Goal: Information Seeking & Learning: Learn about a topic

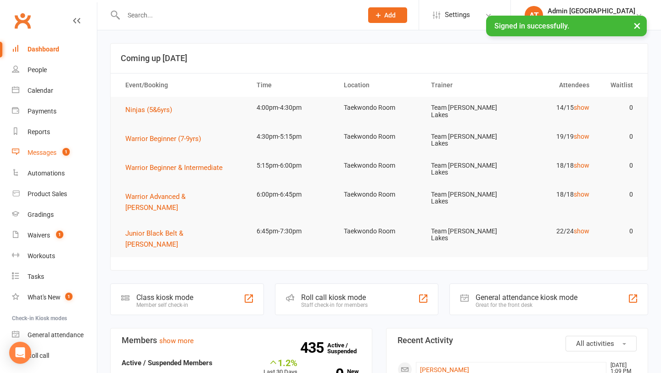
click at [48, 150] on div "Messages" at bounding box center [42, 152] width 29 height 7
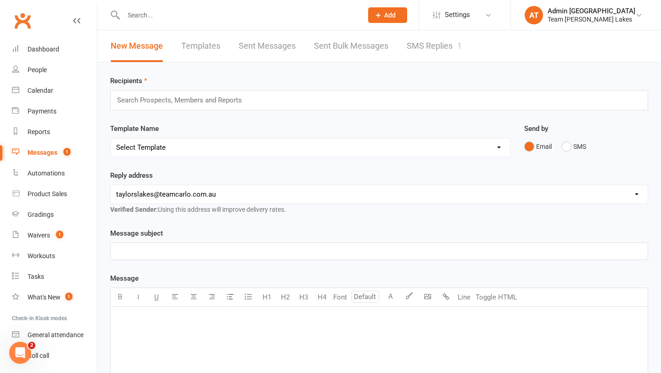
click at [416, 47] on link "SMS Replies 1" at bounding box center [434, 46] width 55 height 32
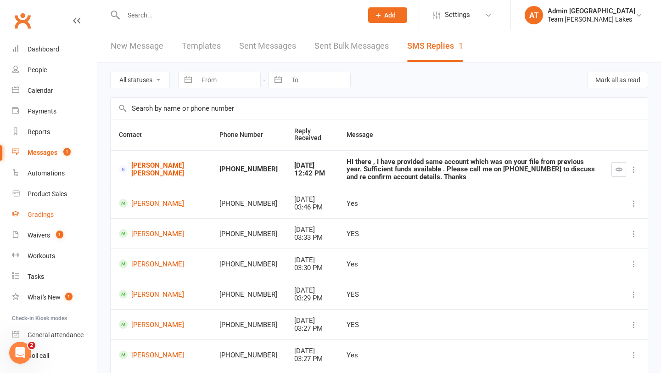
click at [42, 215] on div "Gradings" at bounding box center [41, 214] width 26 height 7
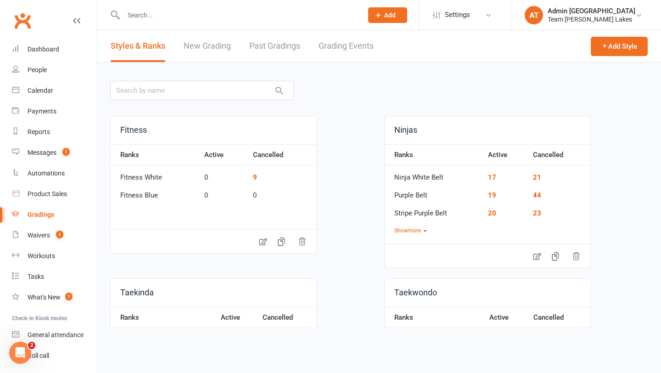
click at [349, 48] on link "Grading Events" at bounding box center [345, 46] width 55 height 32
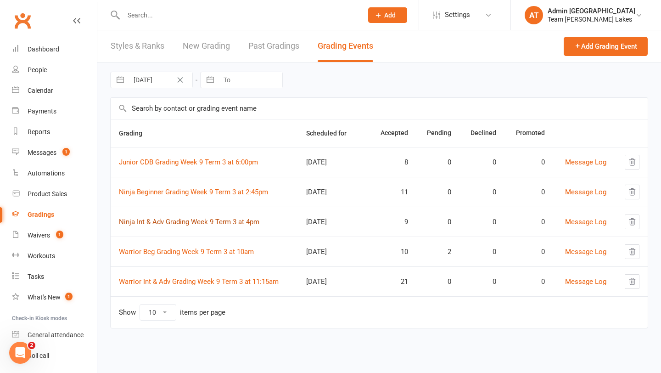
click at [195, 222] on link "Ninja Int & Adv Grading Week 9 Term 3 at 4pm" at bounding box center [189, 222] width 140 height 8
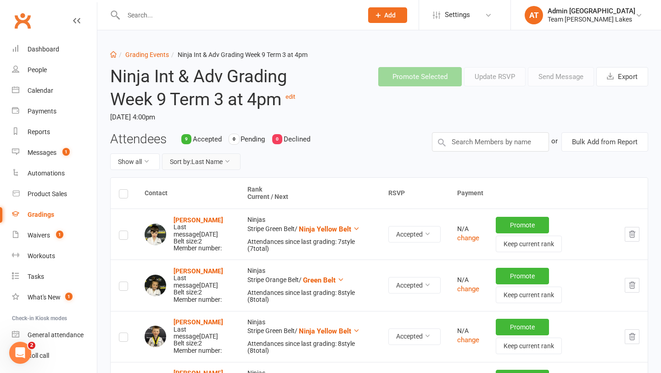
click at [226, 160] on icon at bounding box center [227, 161] width 6 height 6
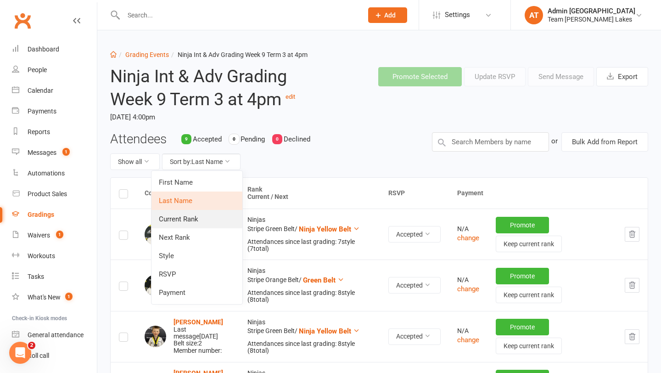
click at [199, 219] on link "Current Rank" at bounding box center [196, 219] width 91 height 18
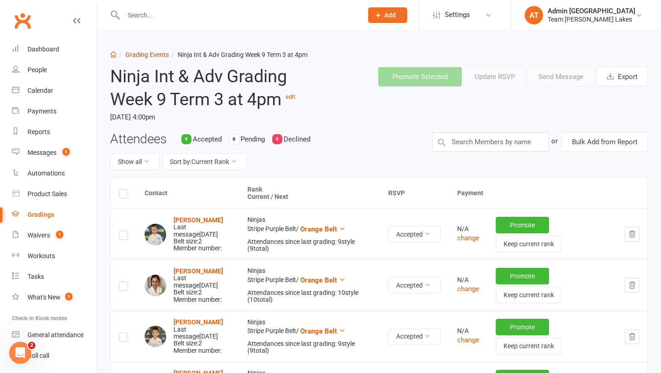
click at [151, 51] on link "Grading Events" at bounding box center [147, 54] width 44 height 7
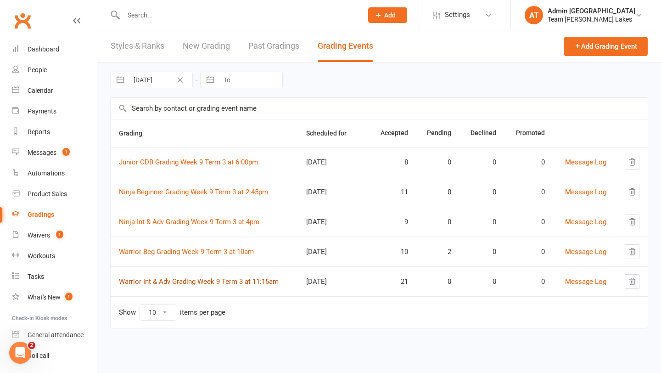
click at [186, 281] on link "Warrior Int & Adv Grading Week 9 Term 3 at 11:15am" at bounding box center [199, 281] width 160 height 8
click at [202, 251] on link "Warrior Beg Grading Week 9 Term 3 at 10am" at bounding box center [186, 251] width 135 height 8
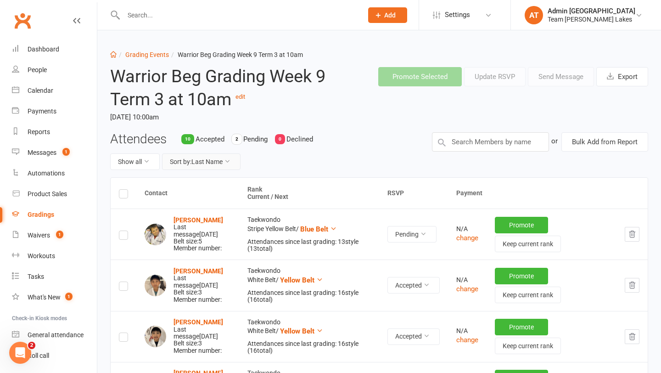
click at [226, 160] on icon at bounding box center [227, 161] width 6 height 6
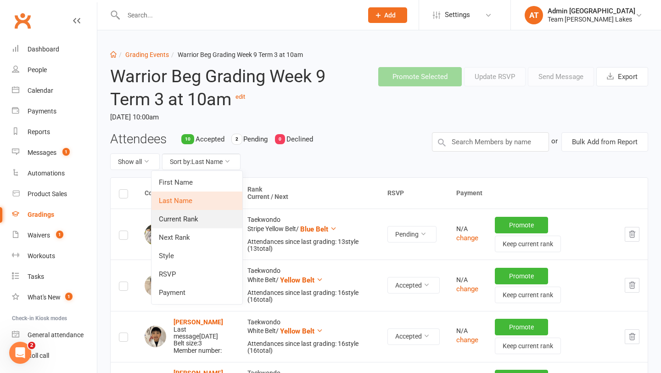
click at [194, 213] on link "Current Rank" at bounding box center [196, 219] width 91 height 18
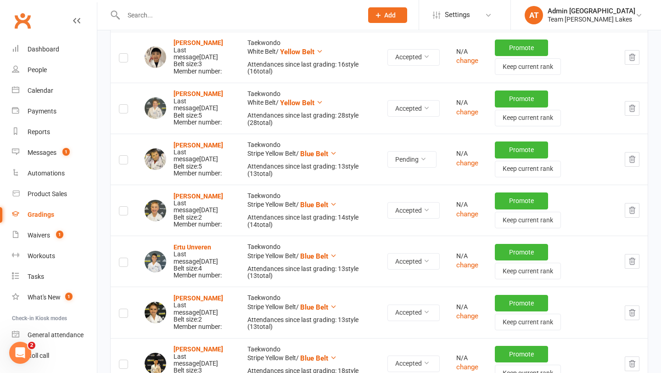
scroll to position [277, 0]
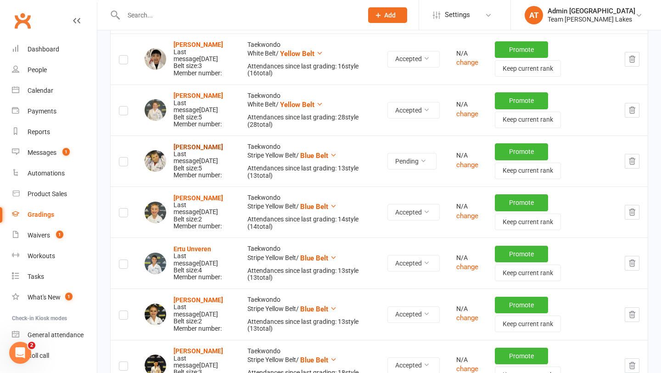
click at [193, 144] on strong "[PERSON_NAME]" at bounding box center [198, 146] width 50 height 7
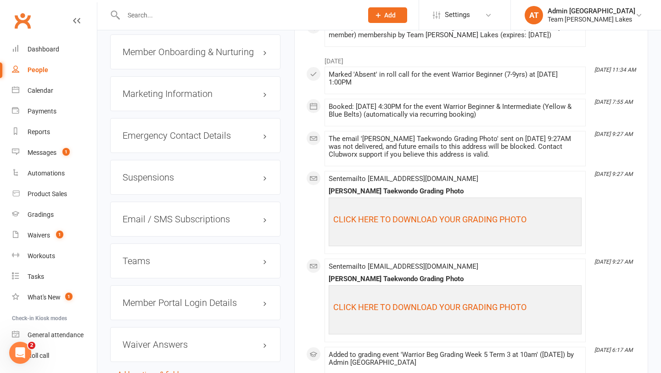
scroll to position [954, 0]
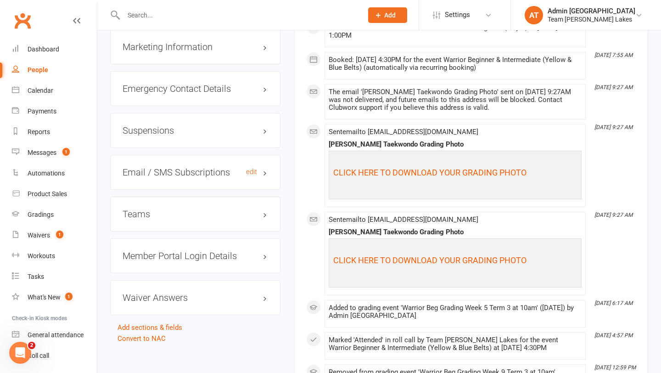
click at [230, 175] on h3 "Email / SMS Subscriptions edit" at bounding box center [195, 172] width 145 height 10
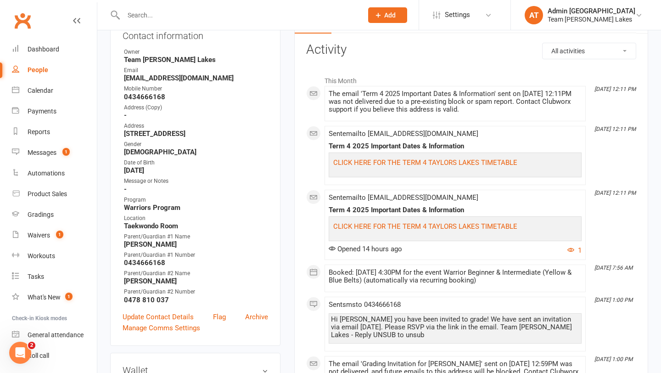
scroll to position [0, 0]
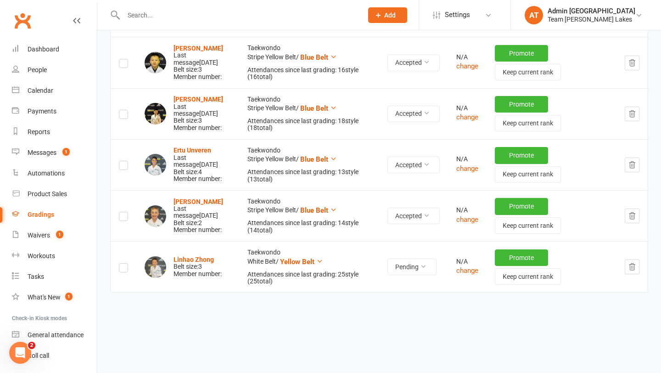
scroll to position [533, 0]
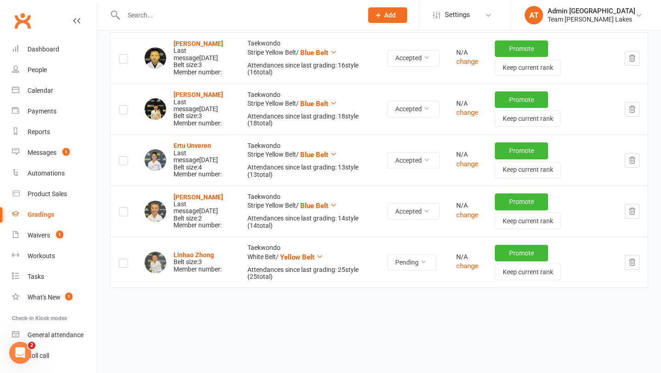
click at [636, 263] on icon "button" at bounding box center [632, 262] width 8 height 8
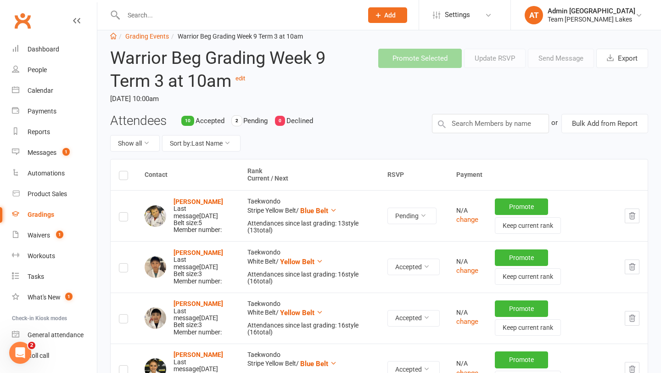
scroll to position [0, 0]
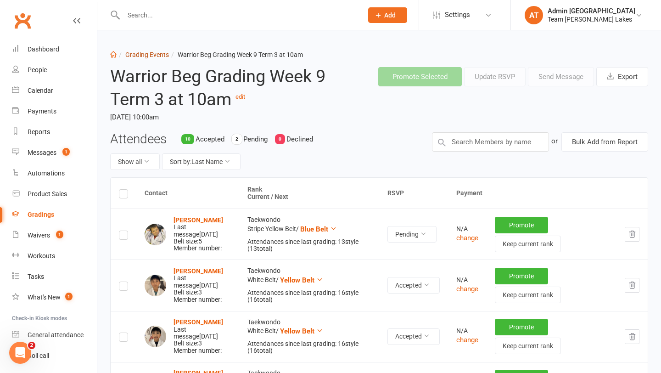
click at [151, 54] on link "Grading Events" at bounding box center [147, 54] width 44 height 7
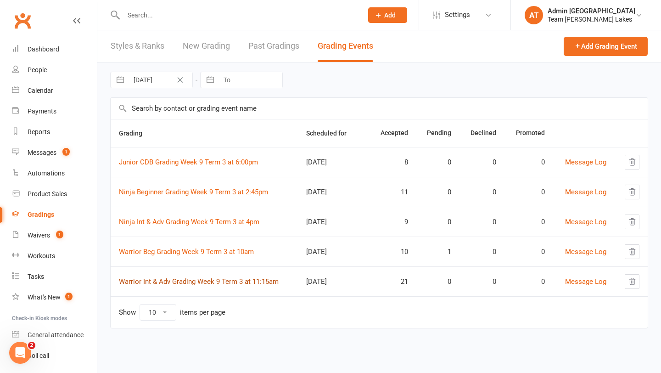
click at [176, 282] on link "Warrior Int & Adv Grading Week 9 Term 3 at 11:15am" at bounding box center [199, 281] width 160 height 8
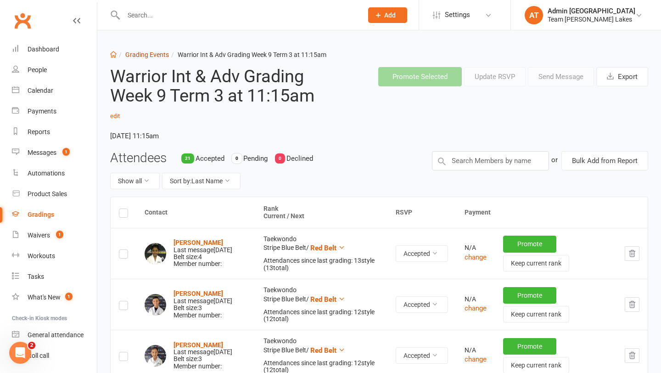
click at [148, 53] on link "Grading Events" at bounding box center [147, 54] width 44 height 7
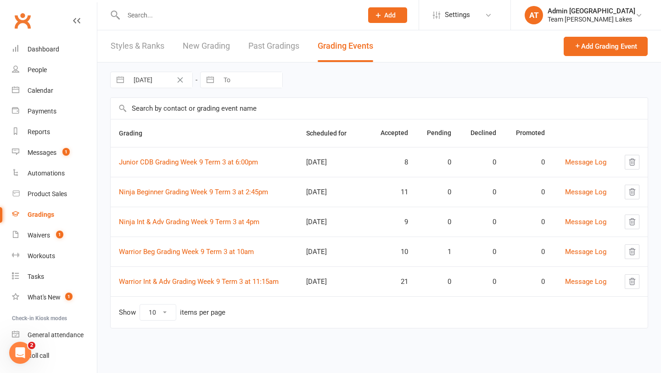
click at [181, 215] on td "Ninja Int & Adv Grading Week 9 Term 3 at 4pm" at bounding box center [204, 222] width 187 height 30
click at [180, 220] on link "Ninja Int & Adv Grading Week 9 Term 3 at 4pm" at bounding box center [189, 222] width 140 height 8
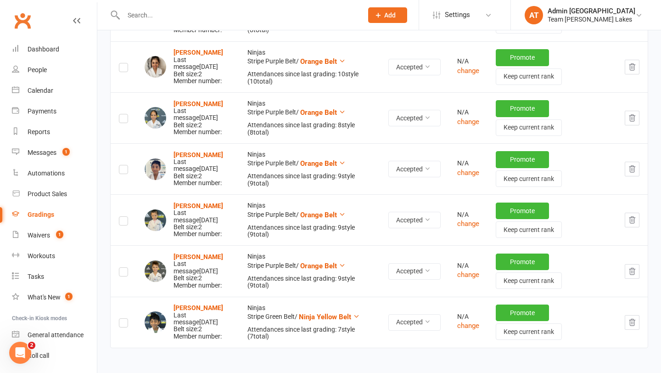
scroll to position [323, 0]
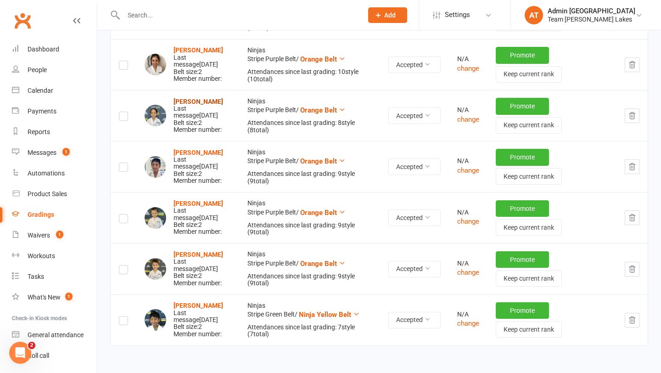
click at [209, 99] on strong "[PERSON_NAME]" at bounding box center [198, 101] width 50 height 7
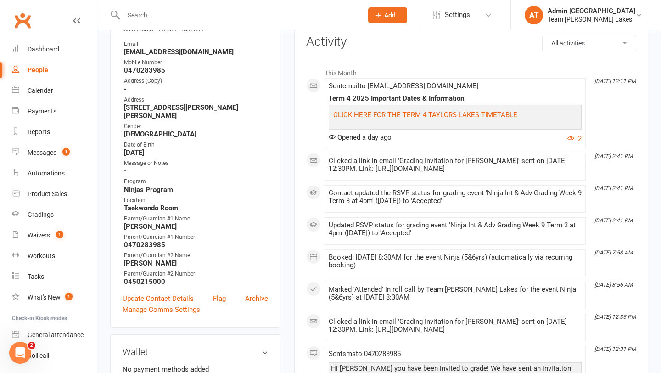
scroll to position [123, 0]
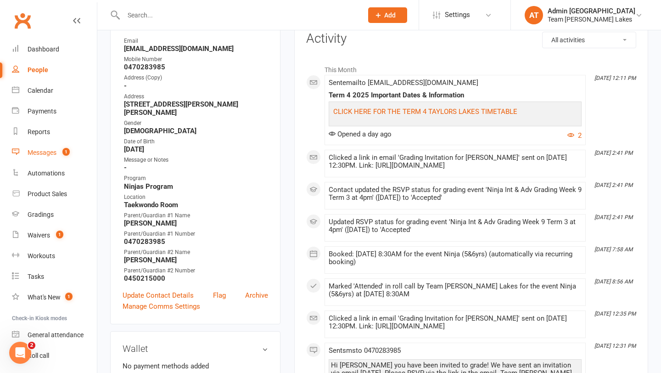
click at [44, 153] on div "Messages" at bounding box center [42, 152] width 29 height 7
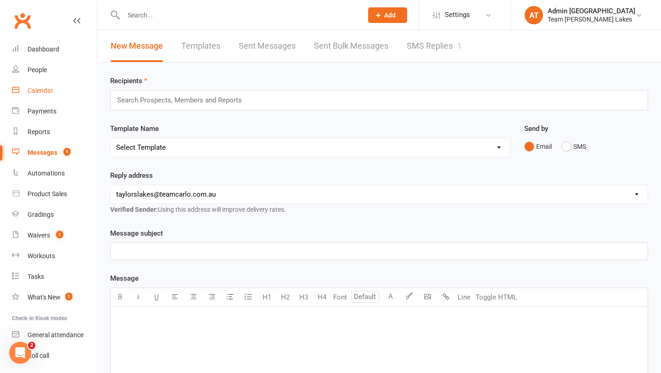
click at [45, 88] on div "Calendar" at bounding box center [41, 90] width 26 height 7
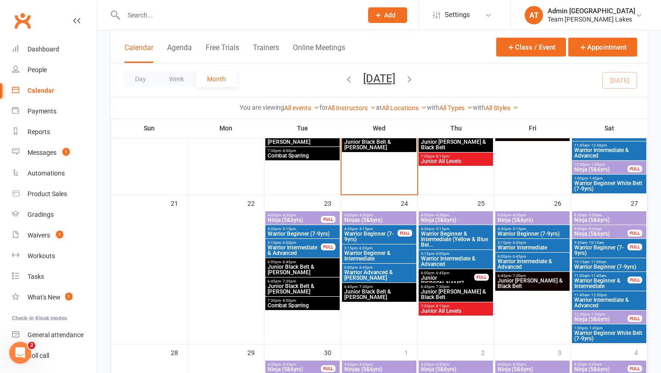
scroll to position [488, 0]
